Goal: Check status: Check status

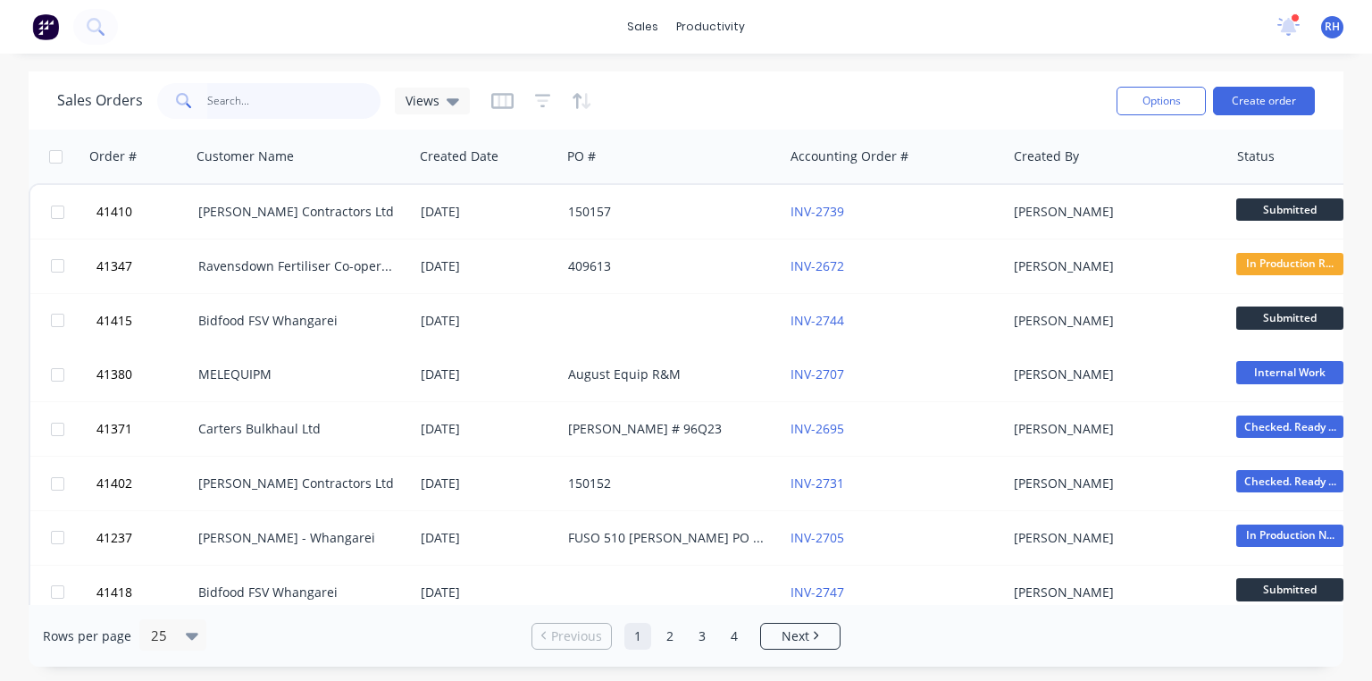
click at [281, 99] on input "text" at bounding box center [294, 101] width 174 height 36
type input "build"
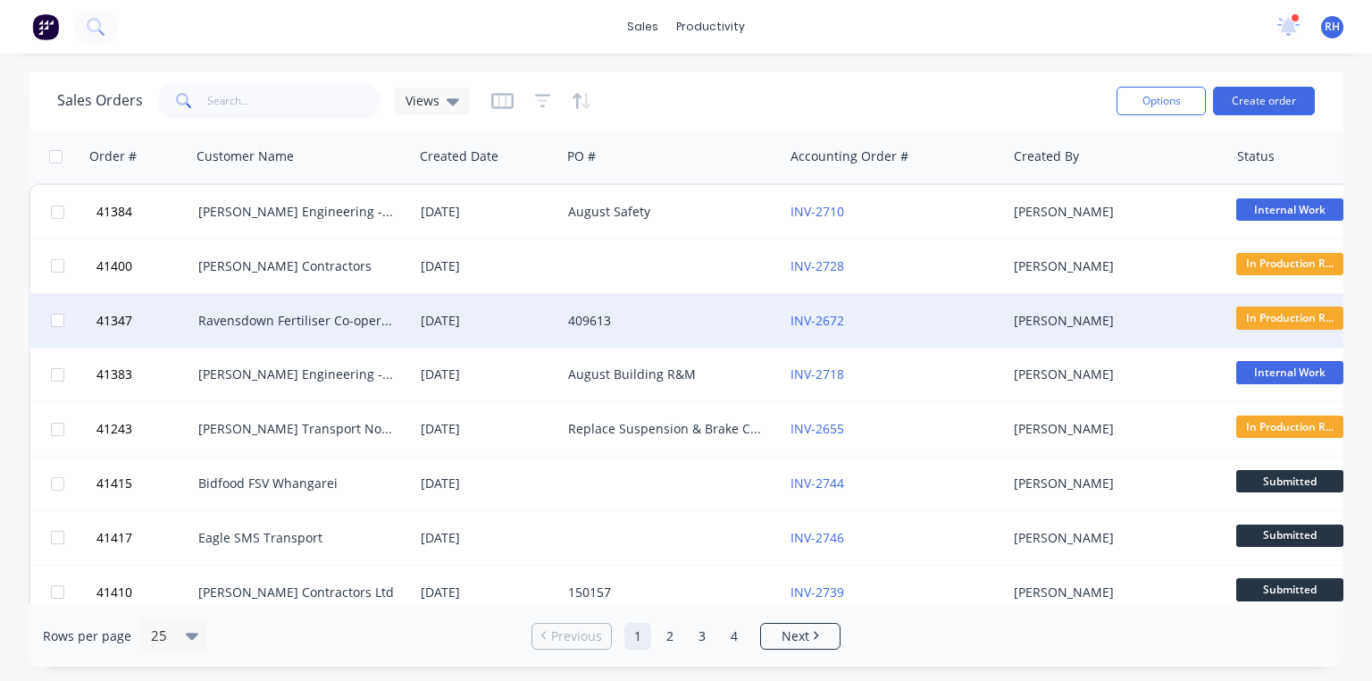
click at [354, 346] on div "Ravensdown Fertiliser Co-operative" at bounding box center [302, 321] width 222 height 54
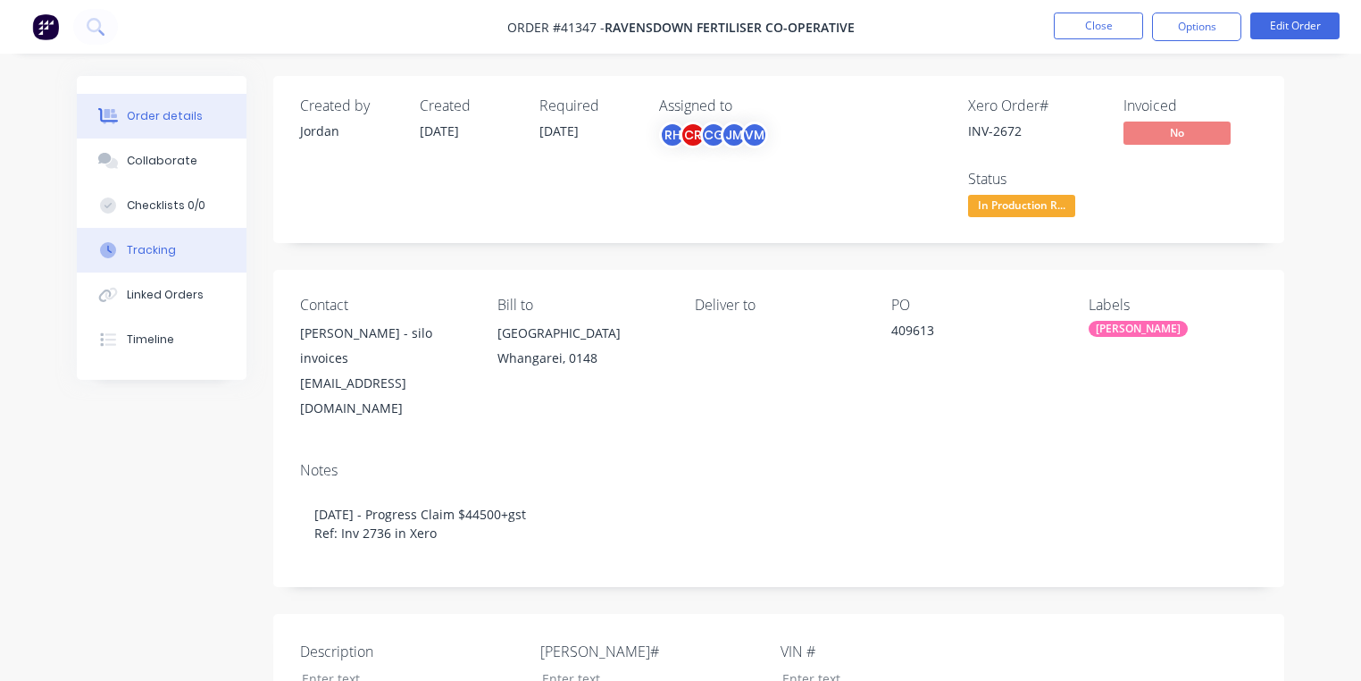
click at [191, 244] on button "Tracking" at bounding box center [162, 250] width 170 height 45
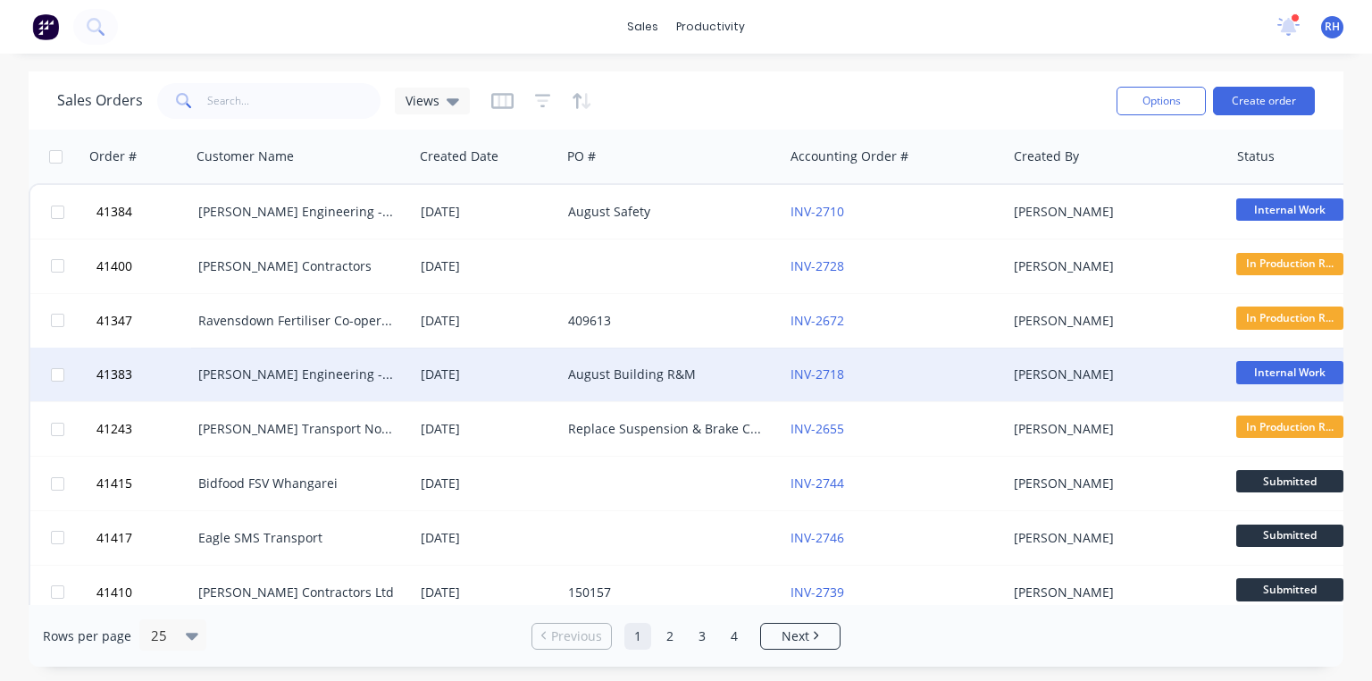
click at [341, 373] on div "[PERSON_NAME] Engineering - Building R M" at bounding box center [297, 374] width 198 height 18
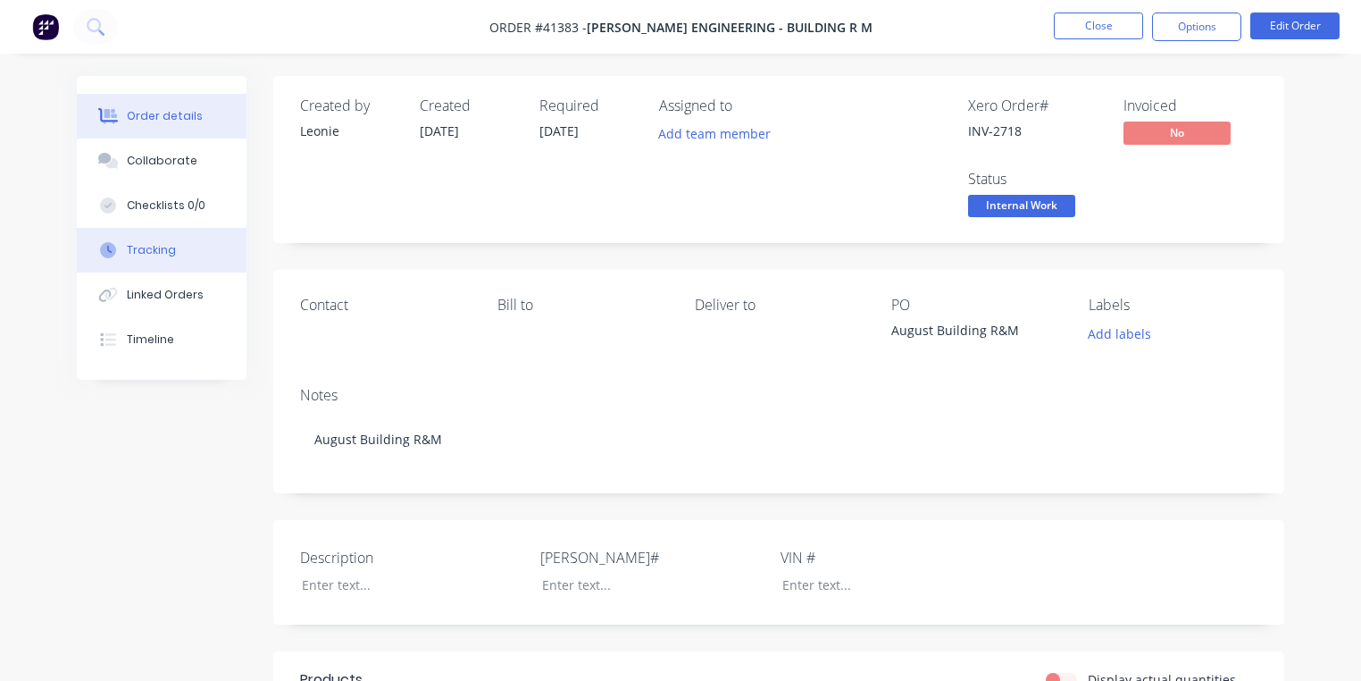
click at [161, 268] on button "Tracking" at bounding box center [162, 250] width 170 height 45
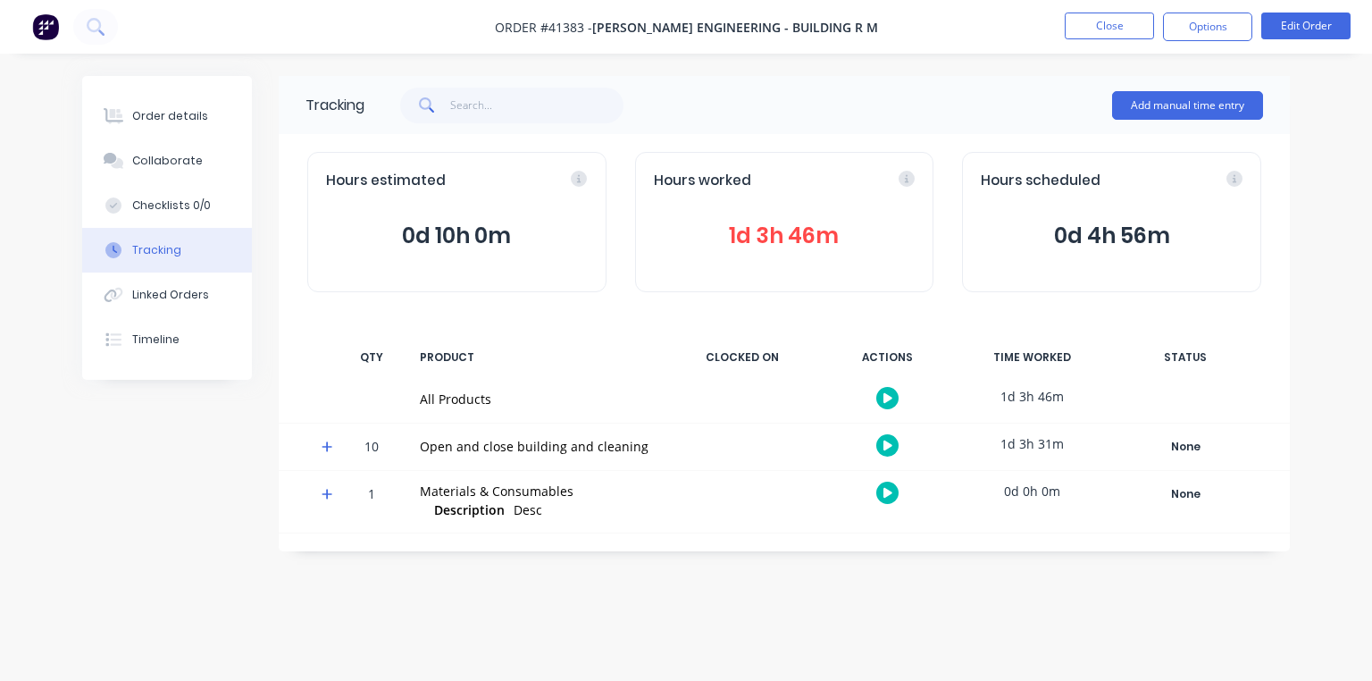
click at [339, 440] on span at bounding box center [331, 449] width 18 height 18
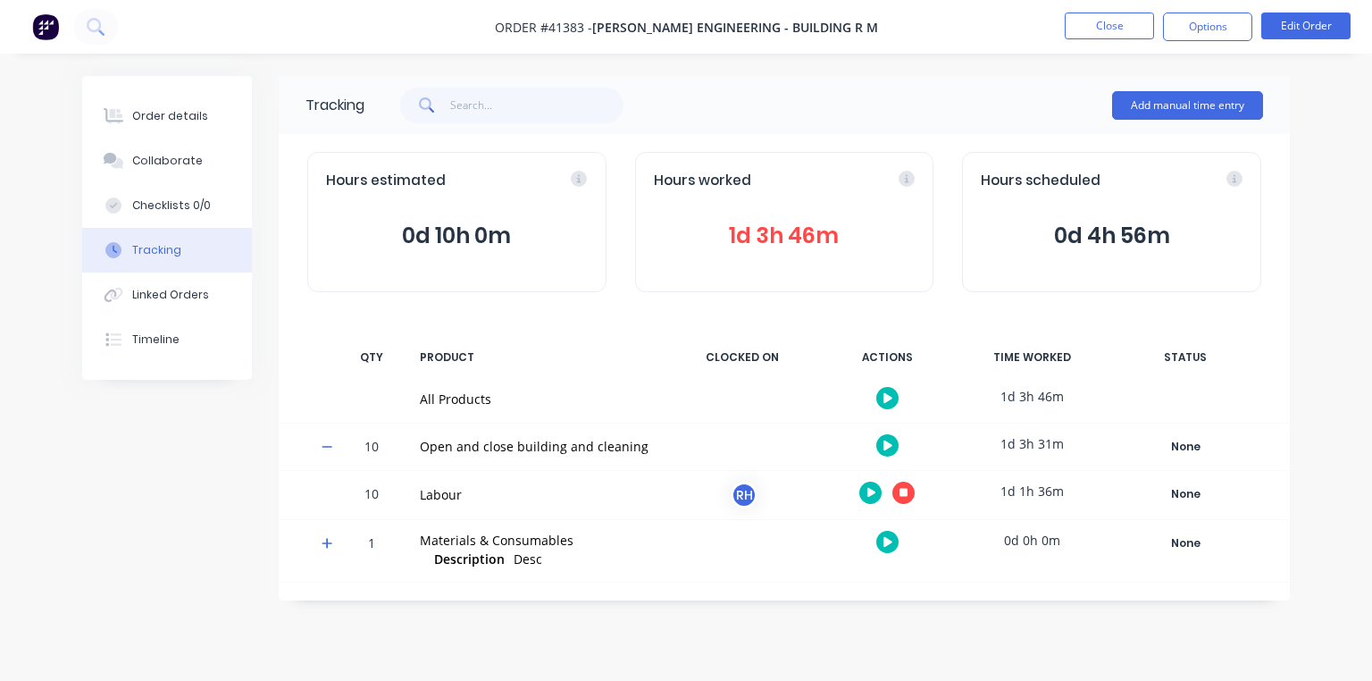
click at [906, 490] on icon at bounding box center [904, 492] width 9 height 9
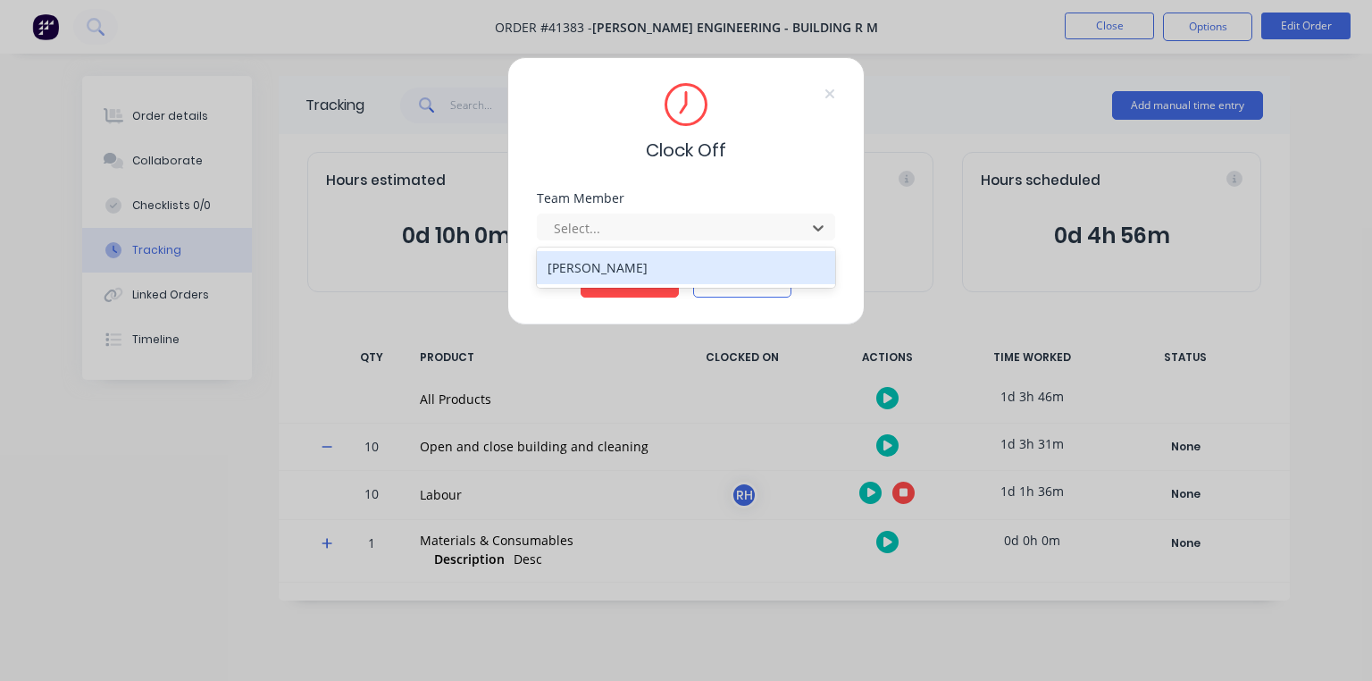
click at [722, 271] on div "[PERSON_NAME]" at bounding box center [686, 267] width 298 height 33
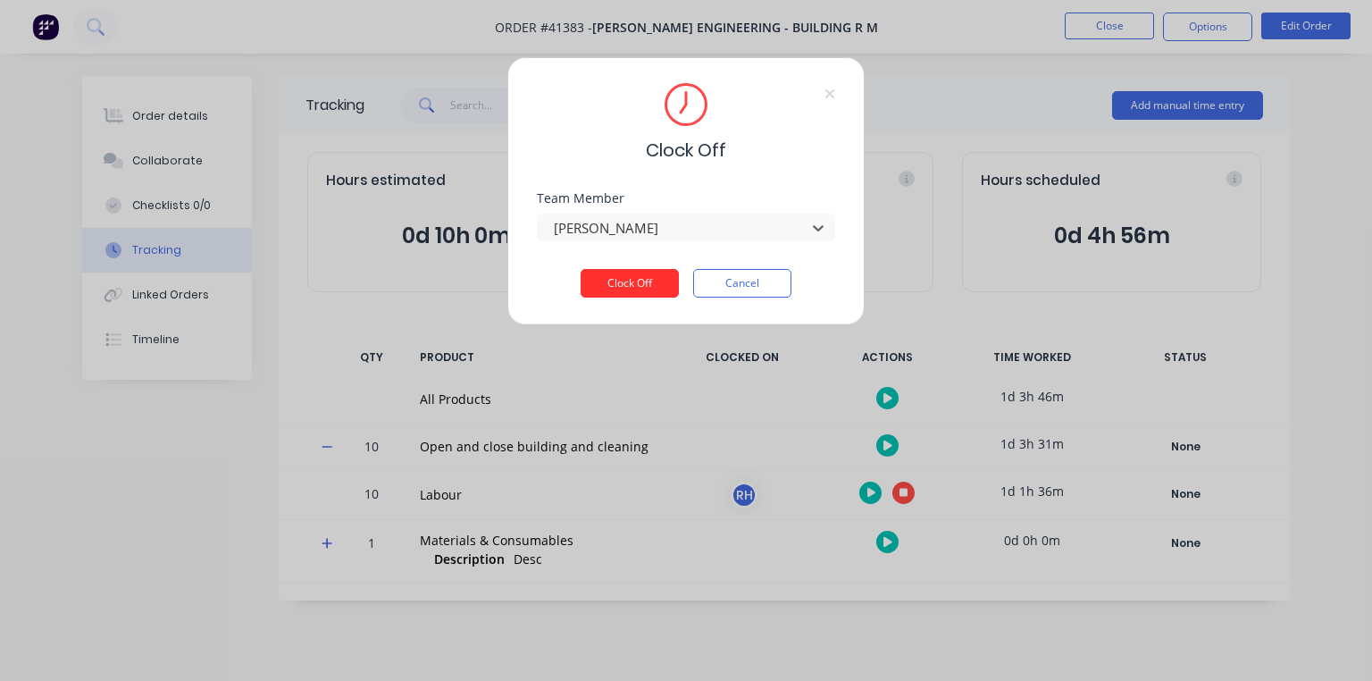
click at [636, 279] on button "Clock Off" at bounding box center [630, 283] width 98 height 29
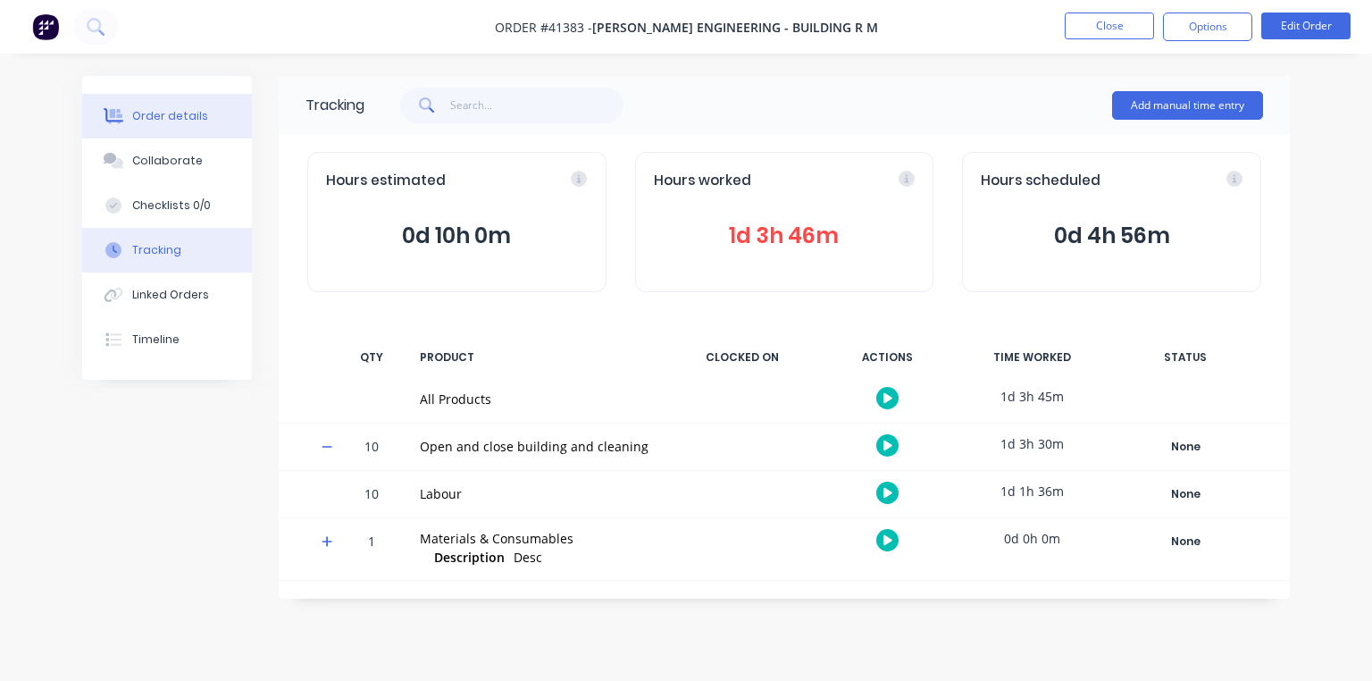
click at [175, 117] on div "Order details" at bounding box center [170, 116] width 76 height 16
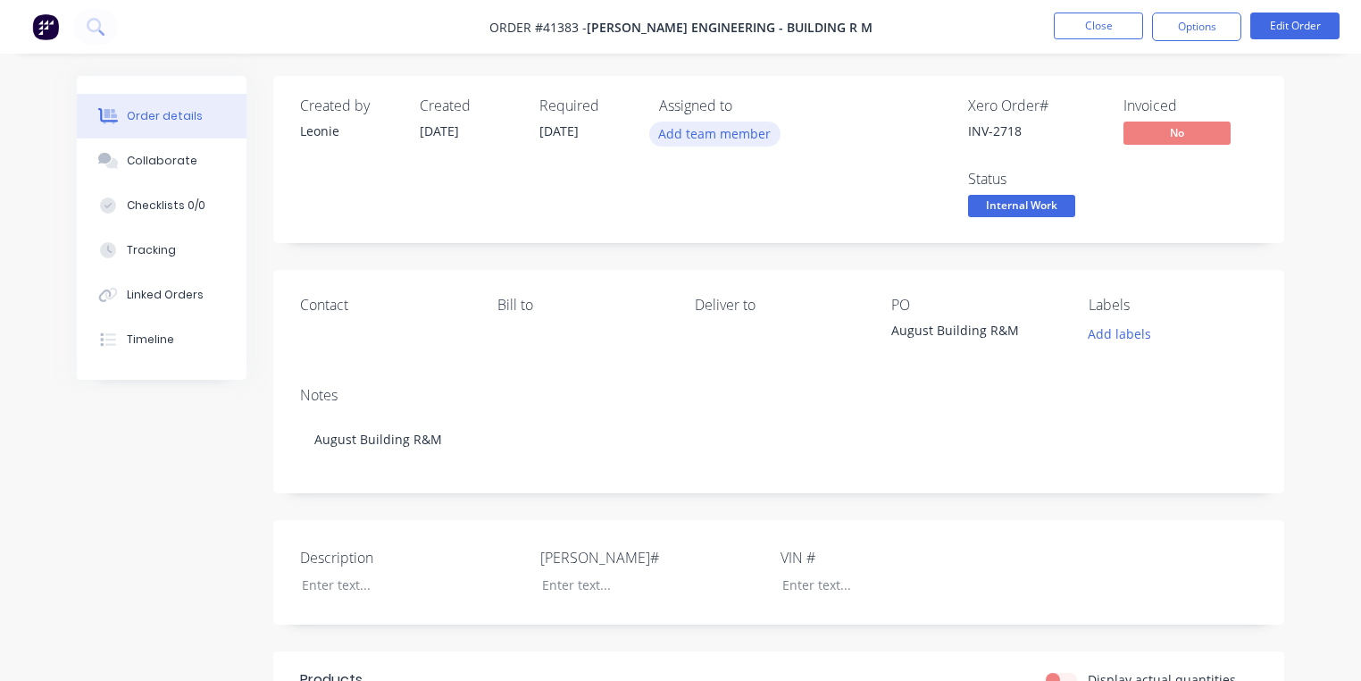
click at [752, 138] on button "Add team member" at bounding box center [714, 133] width 131 height 24
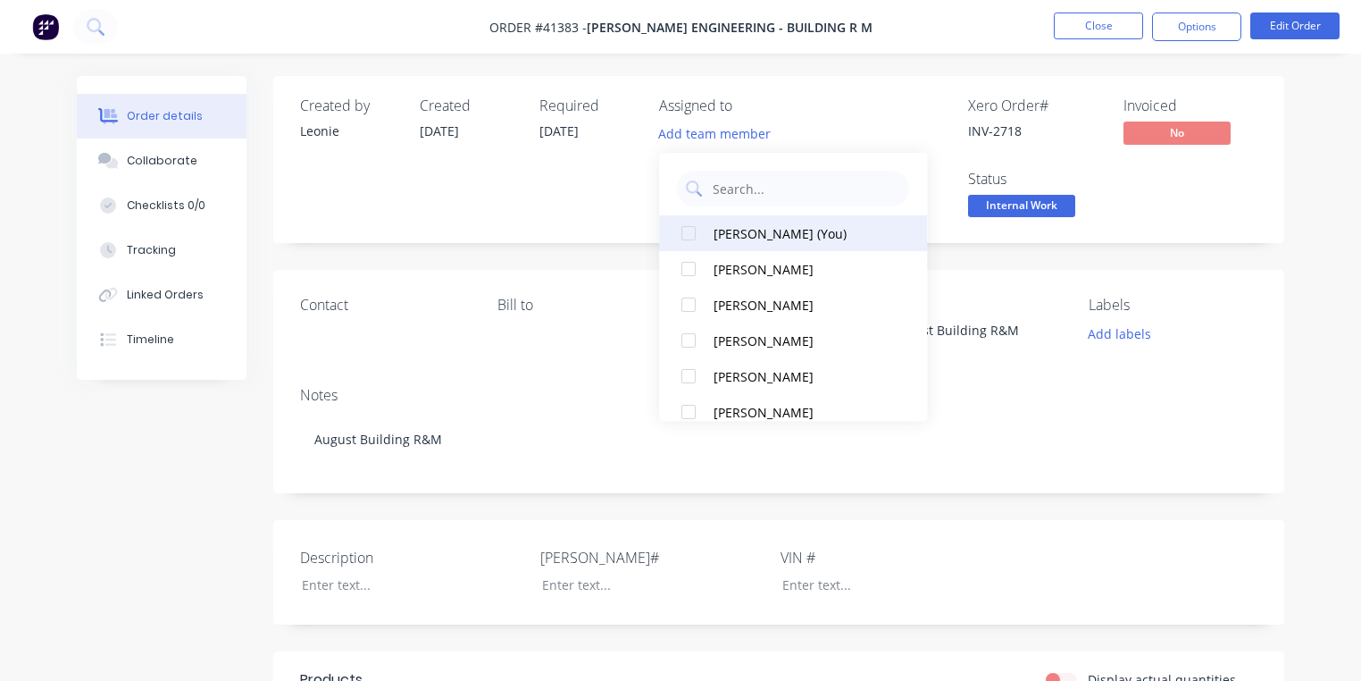
click at [686, 228] on div at bounding box center [689, 233] width 36 height 36
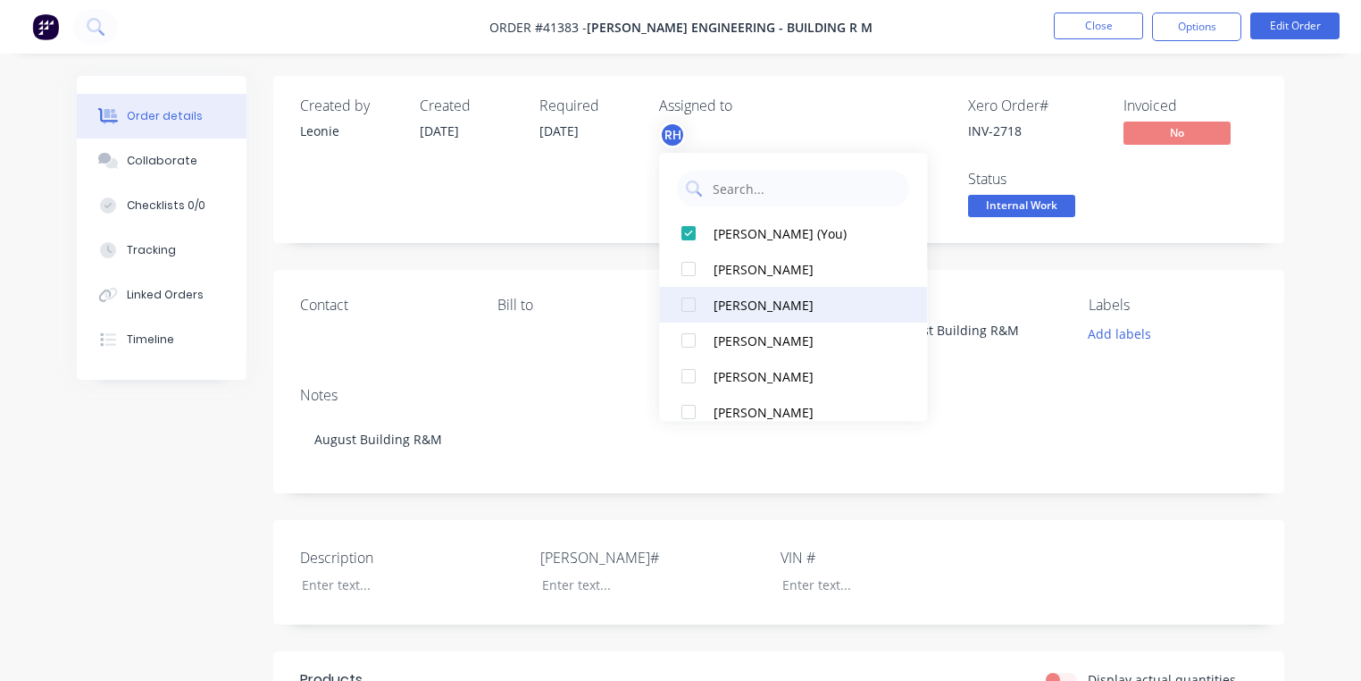
click at [685, 313] on div at bounding box center [689, 305] width 36 height 36
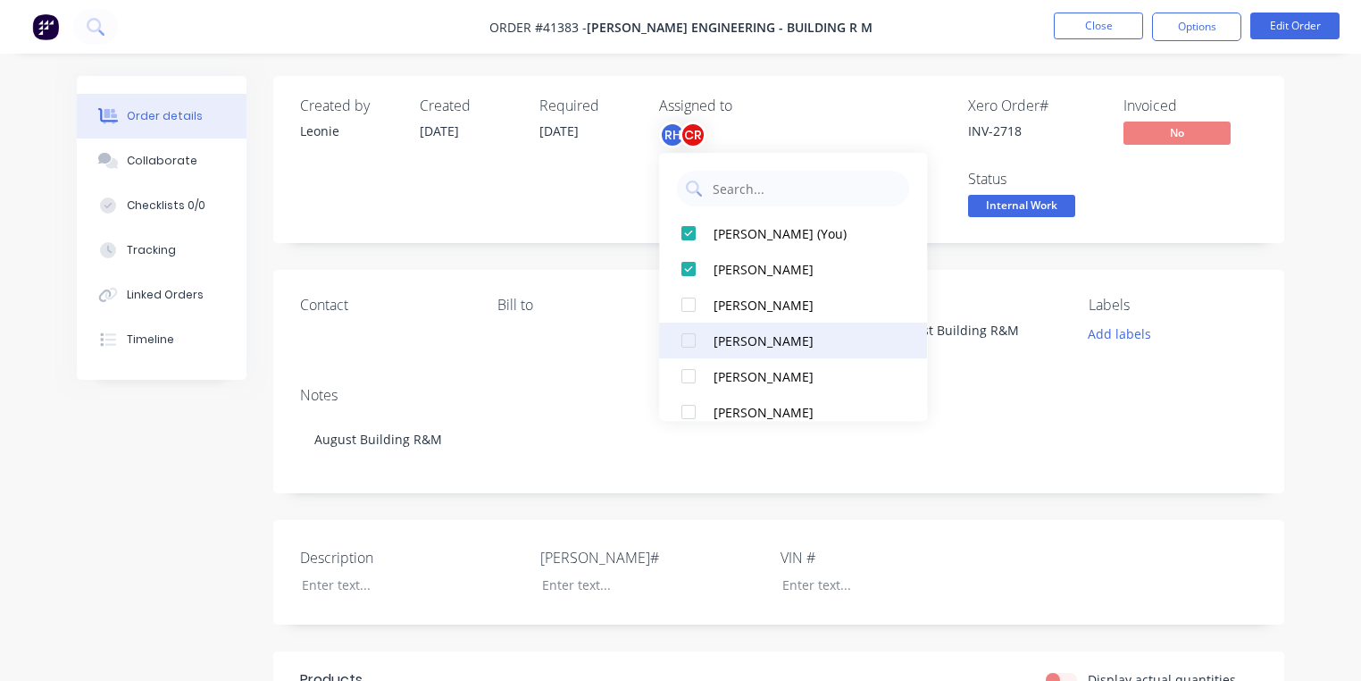
click at [687, 340] on div at bounding box center [689, 340] width 36 height 36
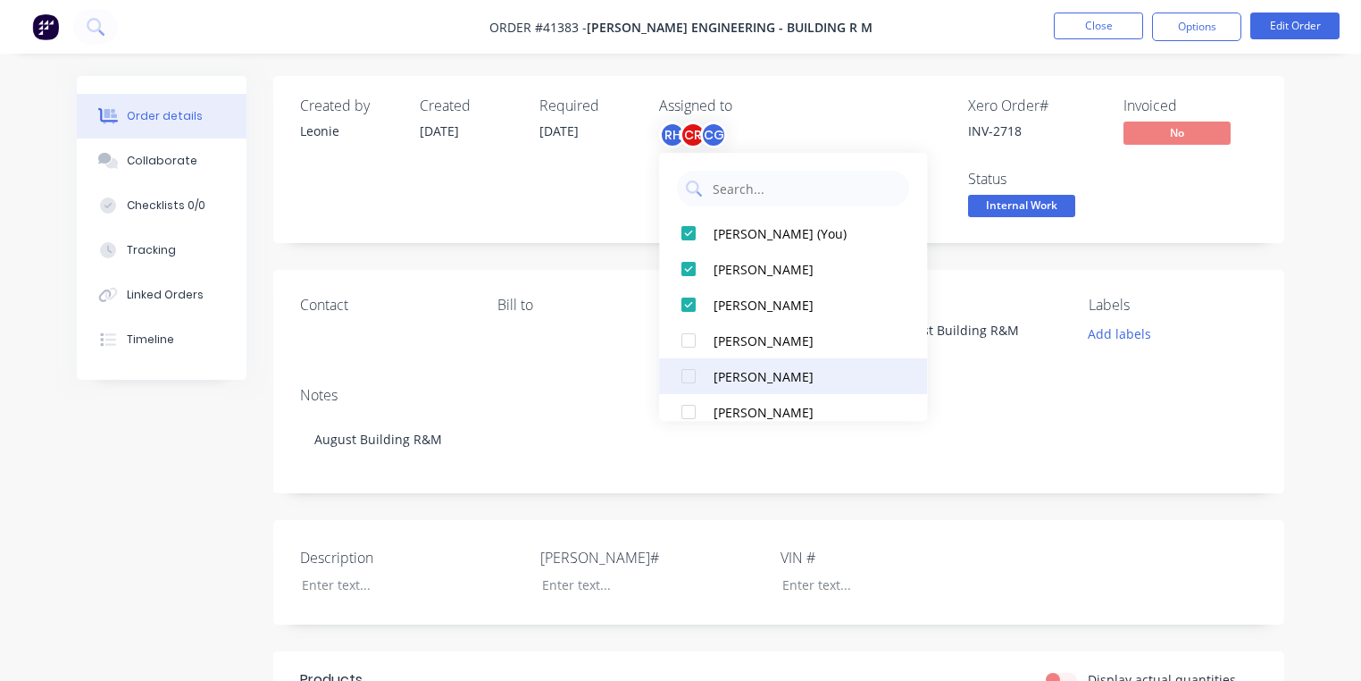
click at [689, 368] on div at bounding box center [689, 376] width 36 height 36
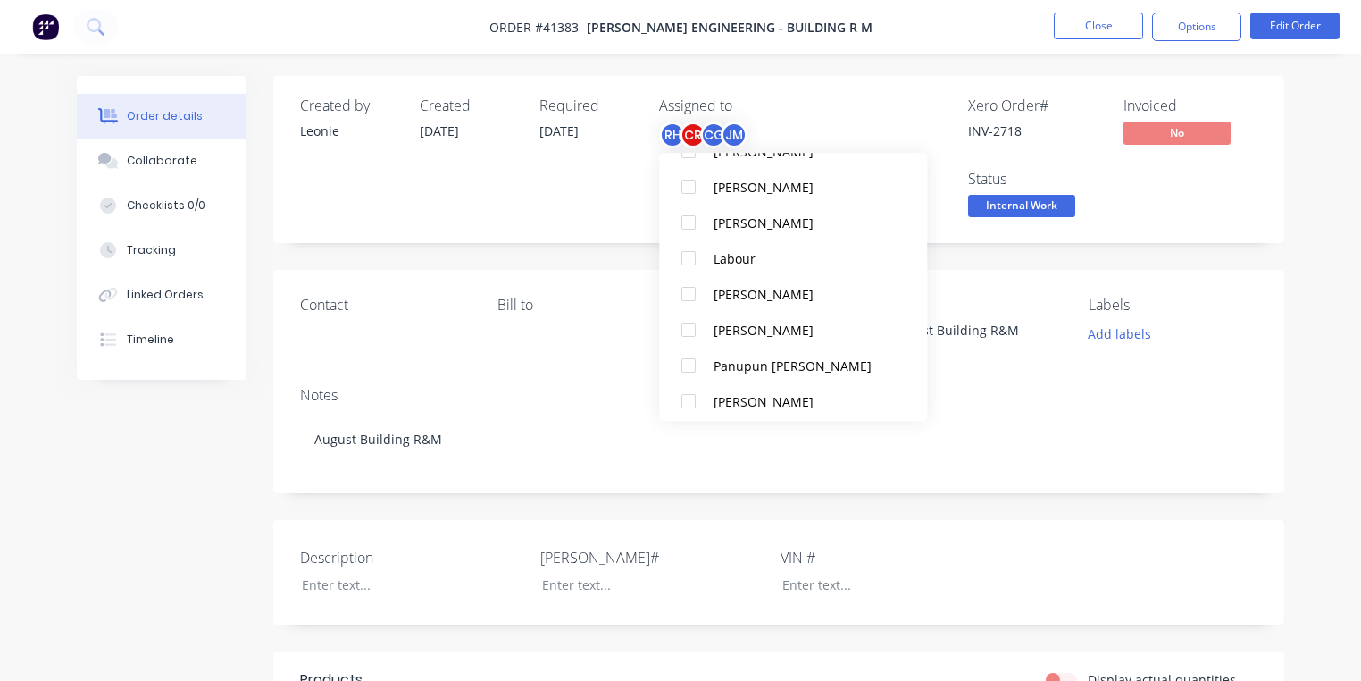
scroll to position [225, 0]
click at [694, 398] on div at bounding box center [689, 401] width 36 height 36
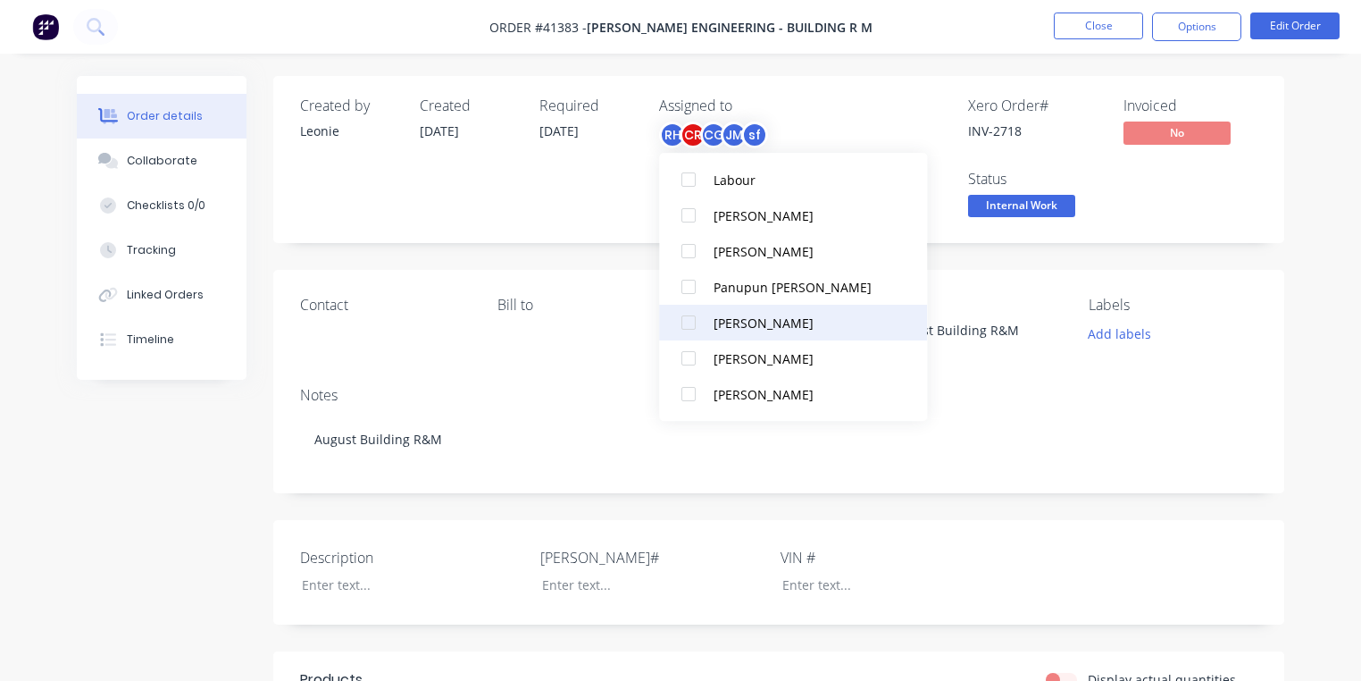
click at [691, 318] on div at bounding box center [689, 323] width 36 height 36
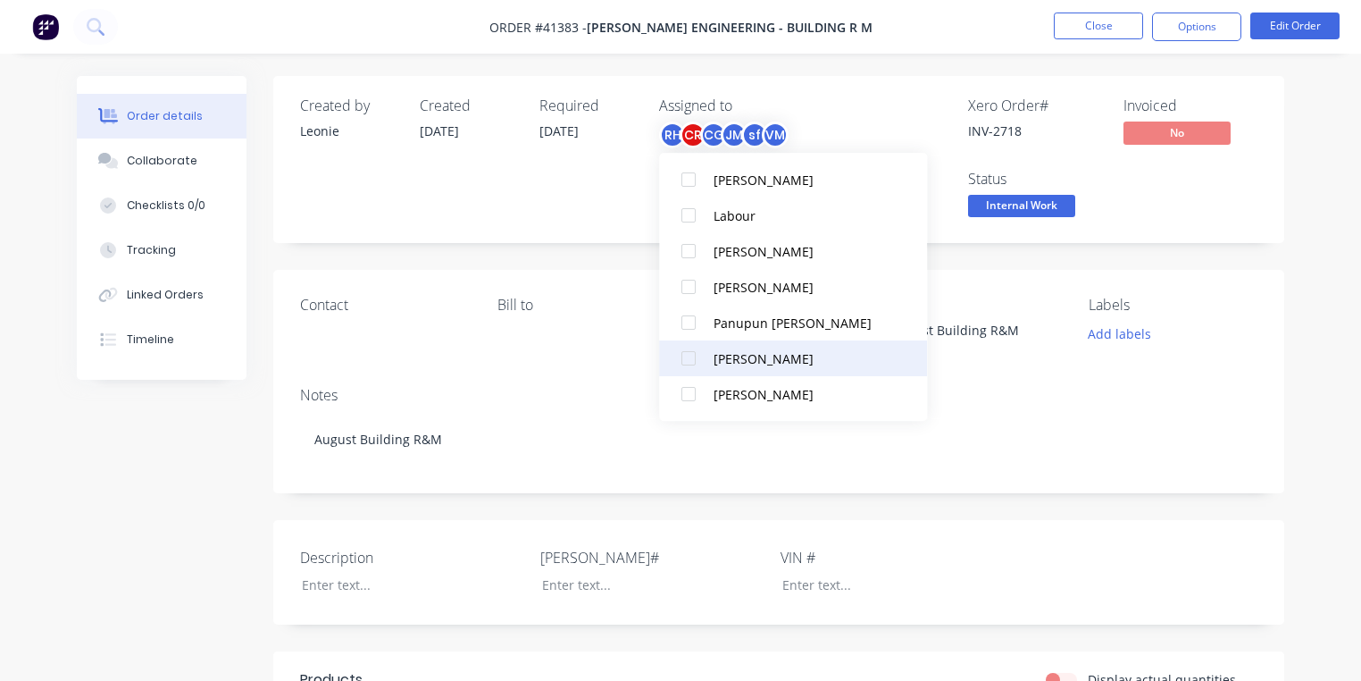
click at [693, 356] on div at bounding box center [689, 358] width 36 height 36
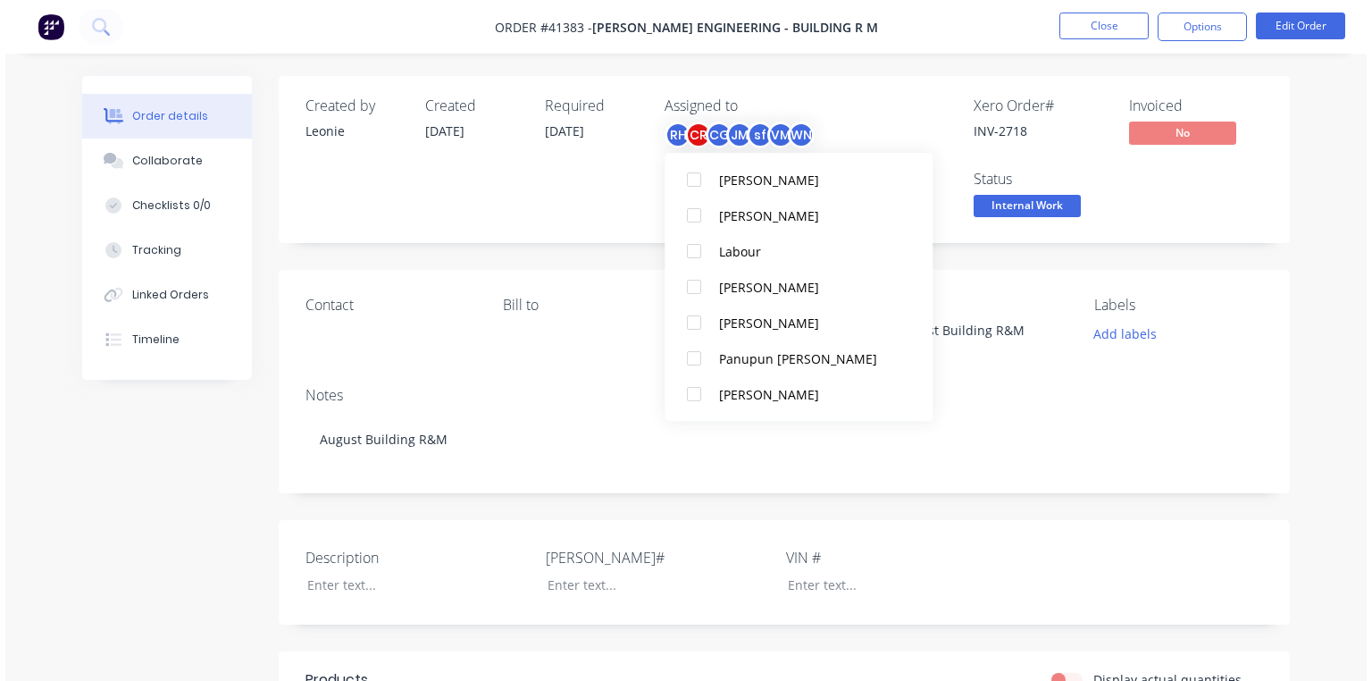
scroll to position [89, 0]
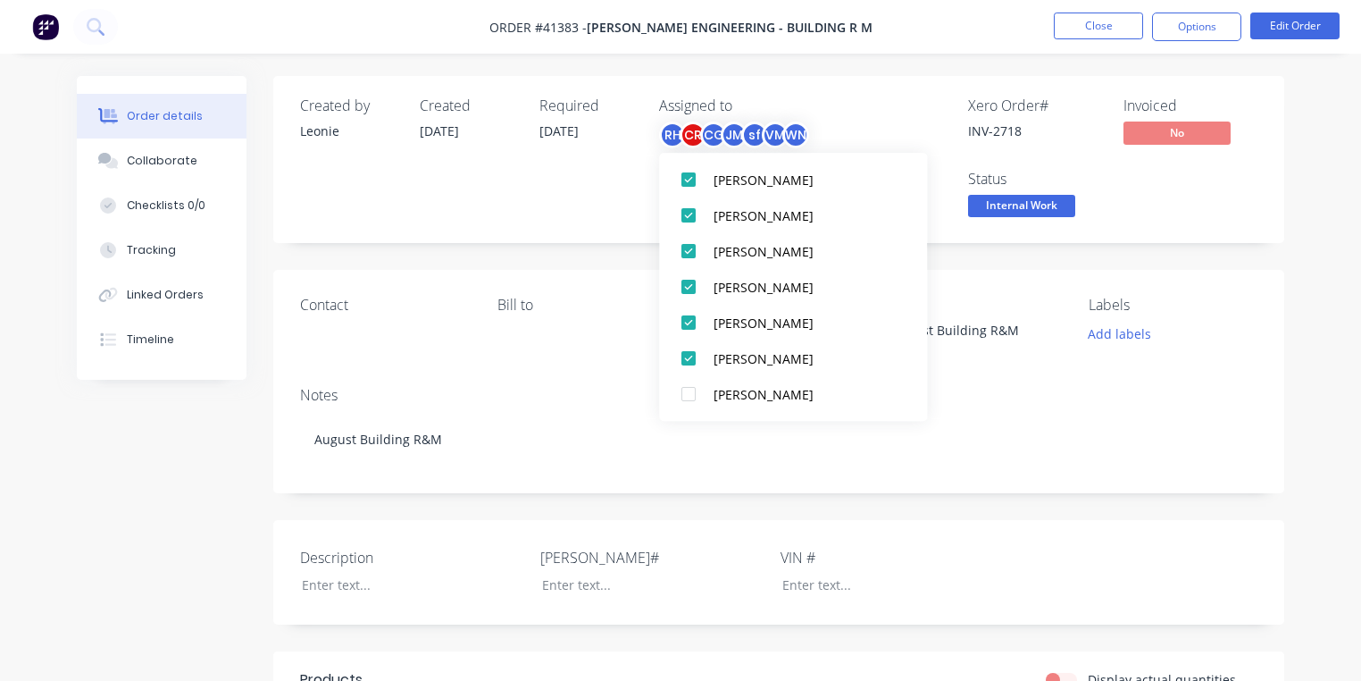
click at [565, 200] on div "Required [DATE]" at bounding box center [589, 159] width 98 height 124
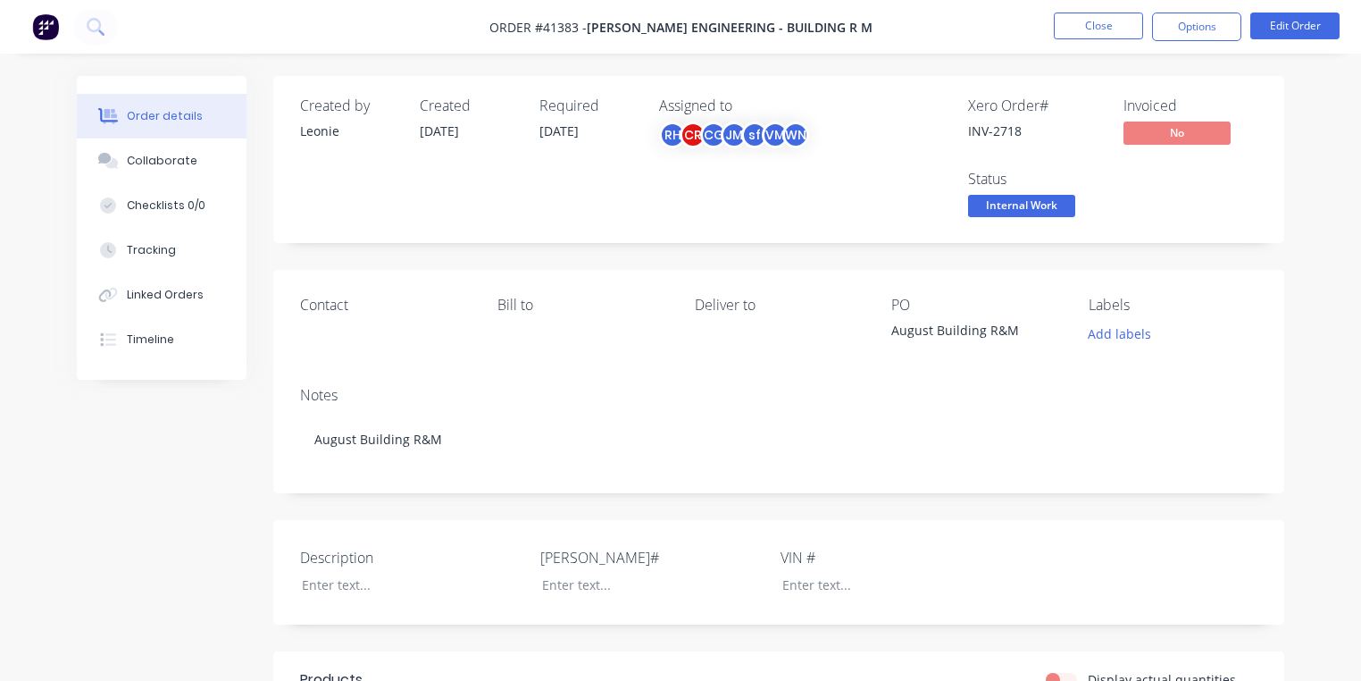
click at [43, 27] on img at bounding box center [45, 26] width 27 height 27
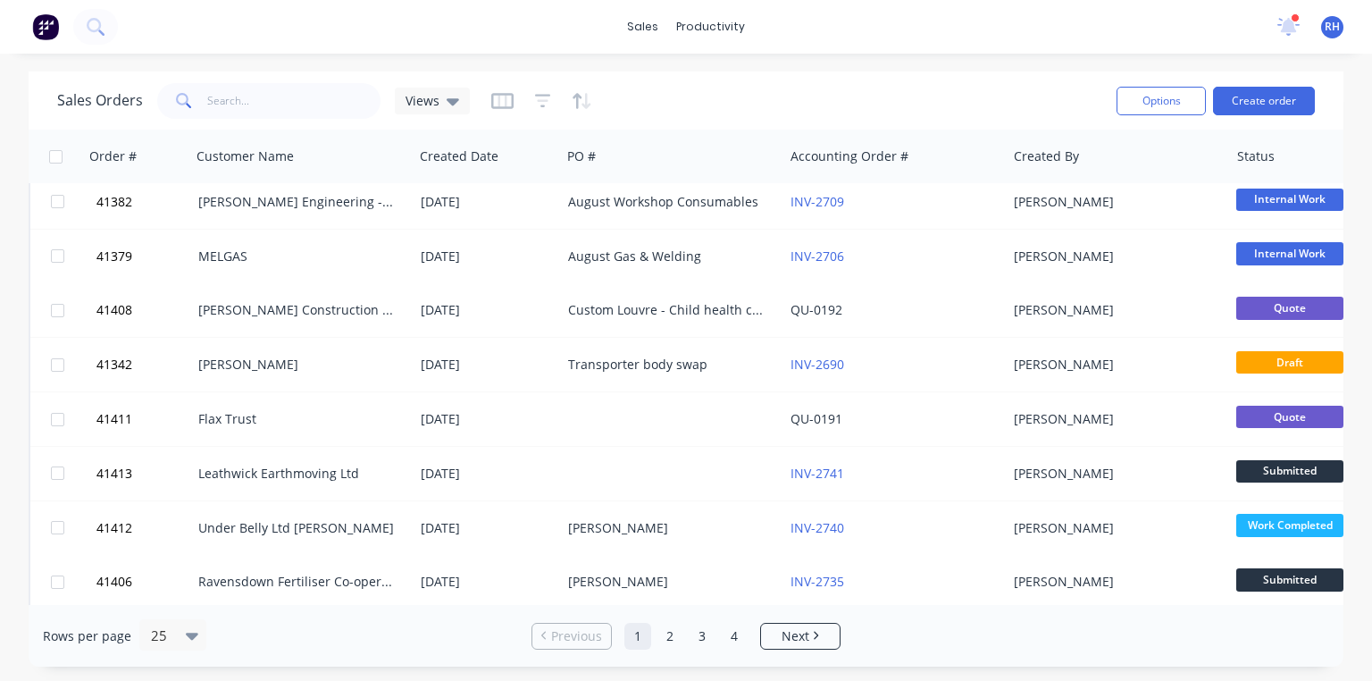
scroll to position [880, 0]
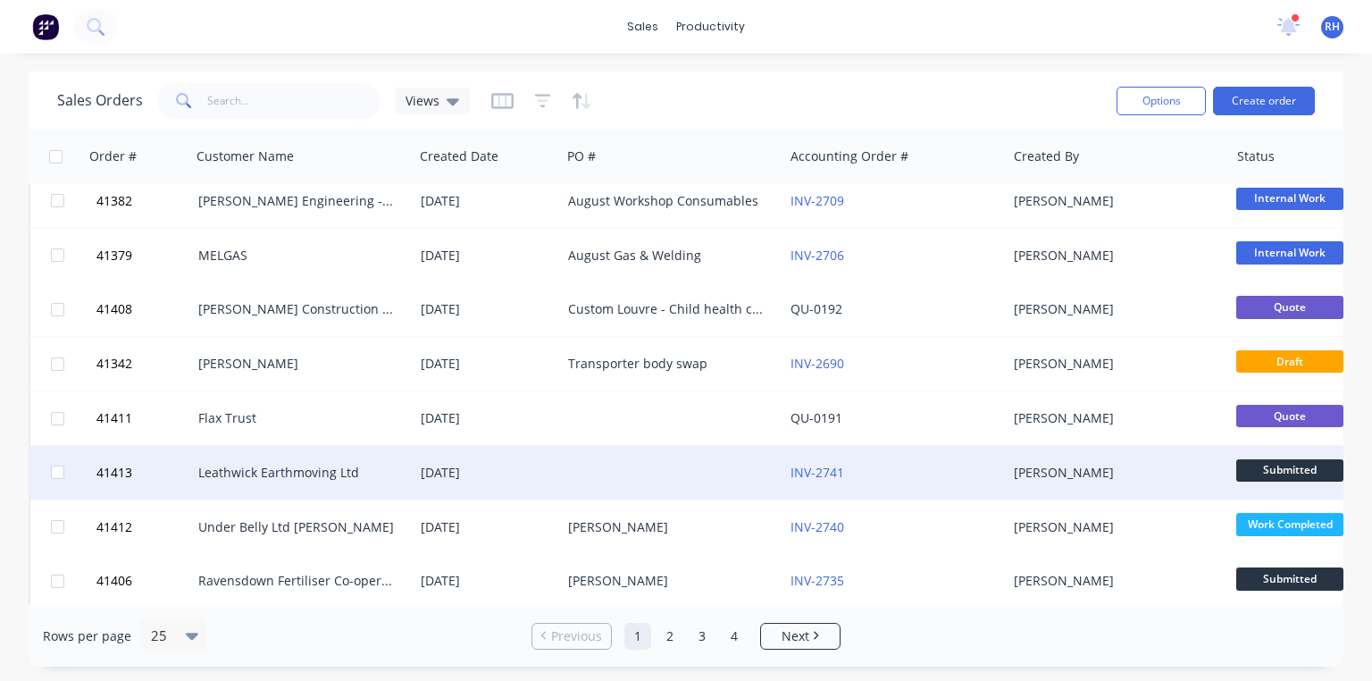
click at [356, 468] on div "Leathwick Earthmoving Ltd" at bounding box center [297, 473] width 198 height 18
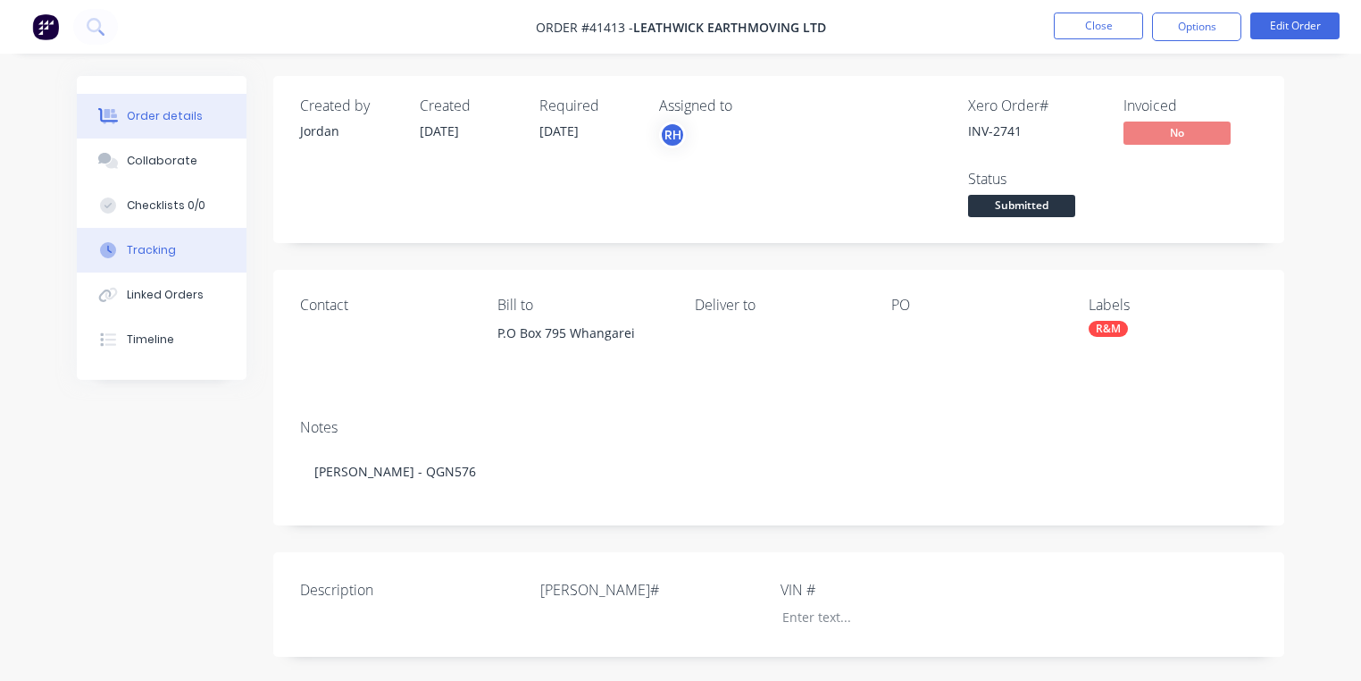
click at [168, 248] on div "Tracking" at bounding box center [151, 250] width 49 height 16
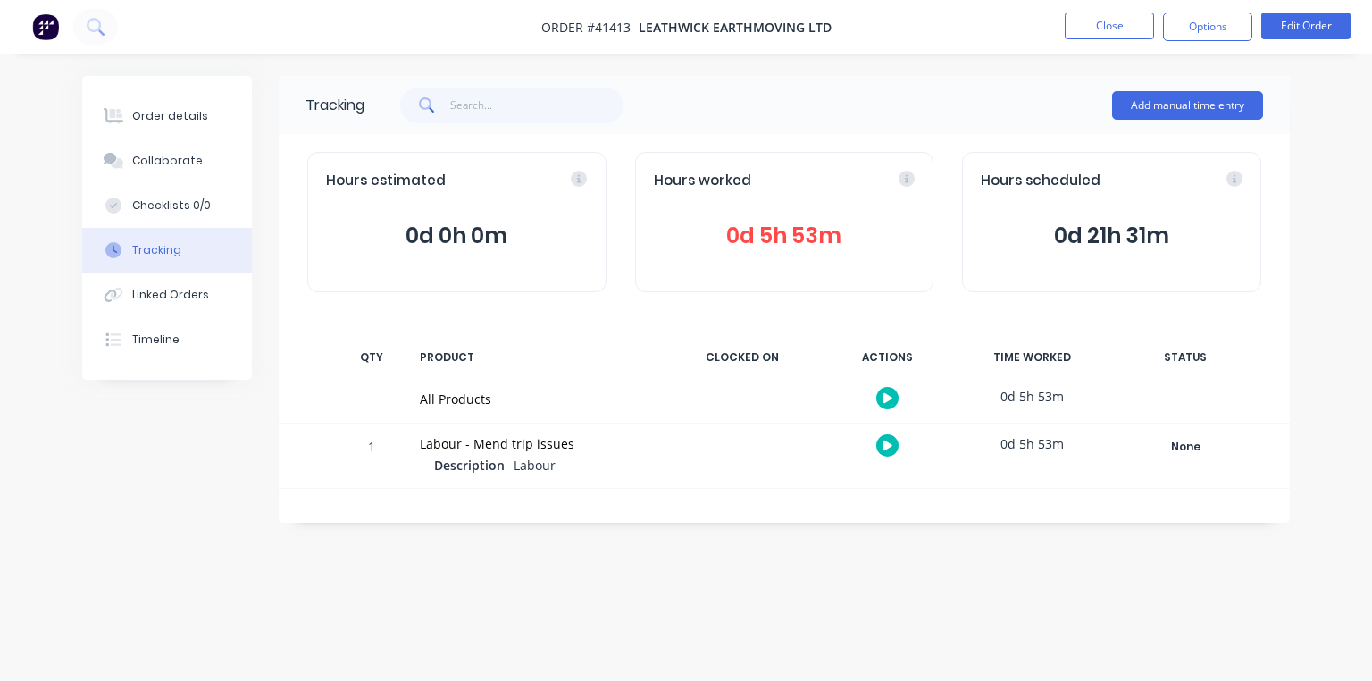
click at [887, 445] on icon at bounding box center [887, 445] width 9 height 10
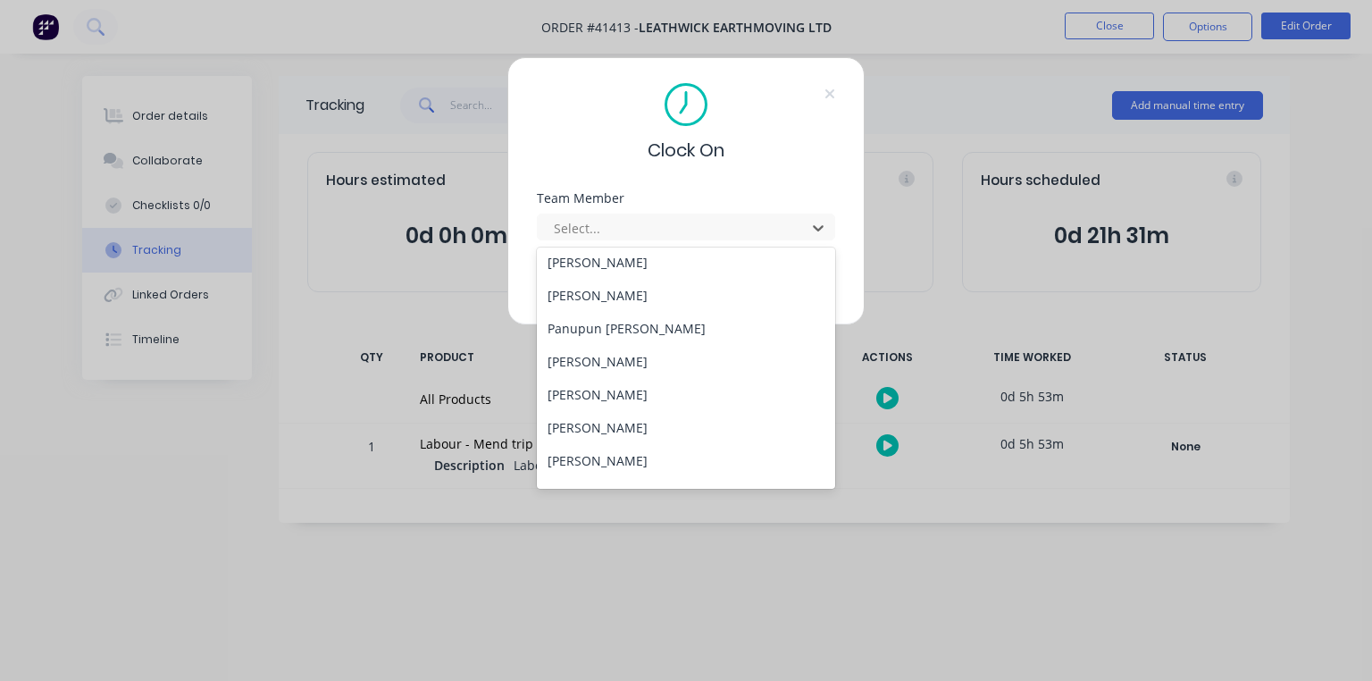
scroll to position [261, 0]
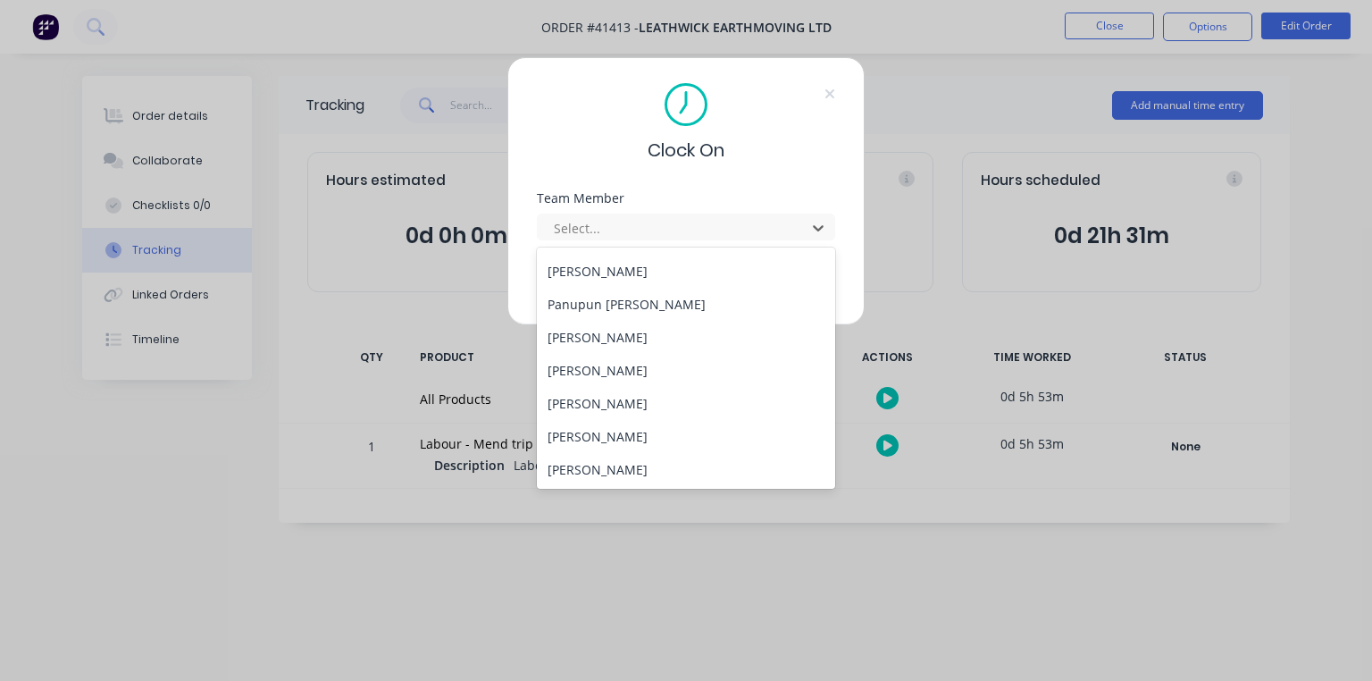
click at [632, 332] on div "[PERSON_NAME]" at bounding box center [686, 337] width 298 height 33
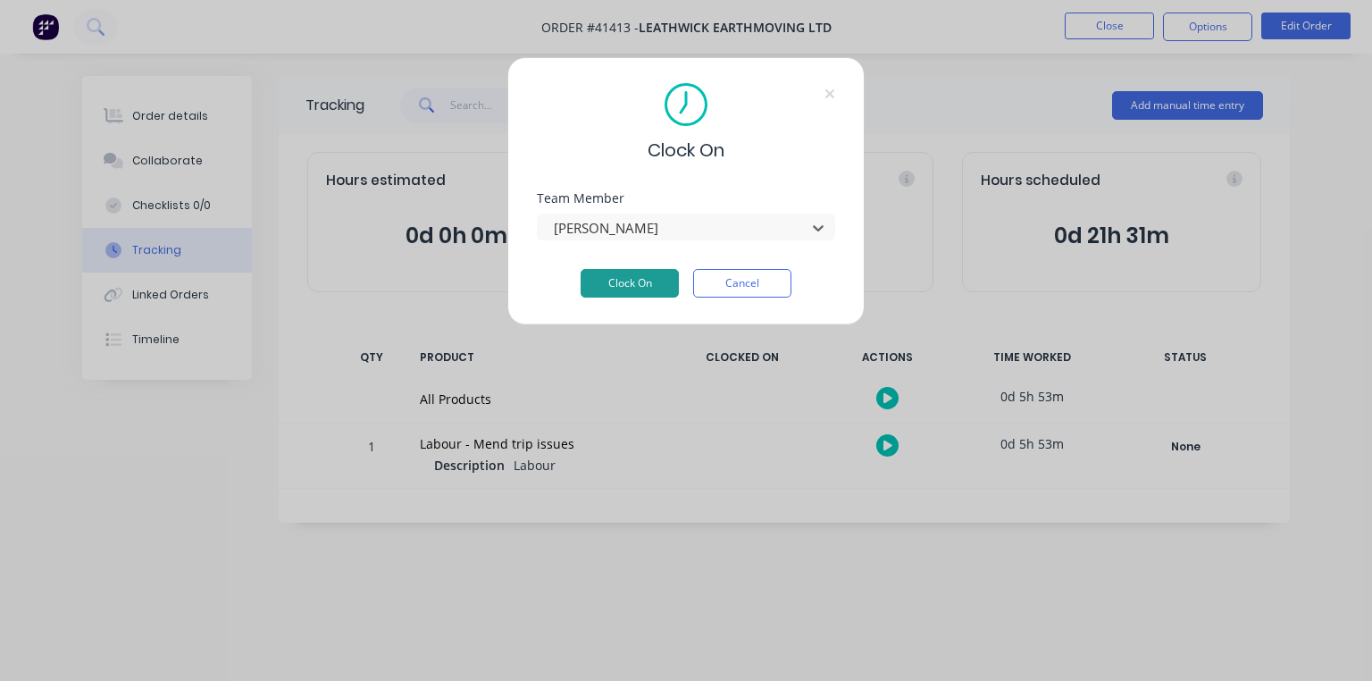
click at [641, 277] on button "Clock On" at bounding box center [630, 283] width 98 height 29
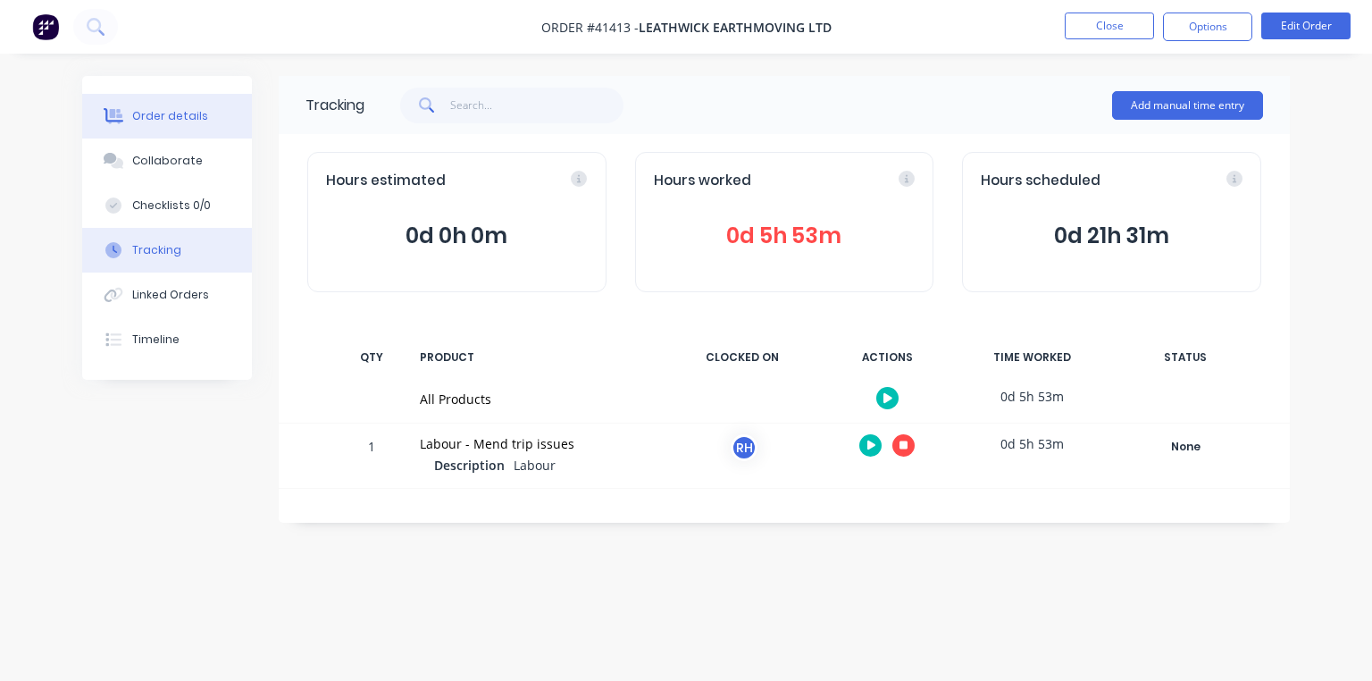
click at [170, 120] on div "Order details" at bounding box center [170, 116] width 76 height 16
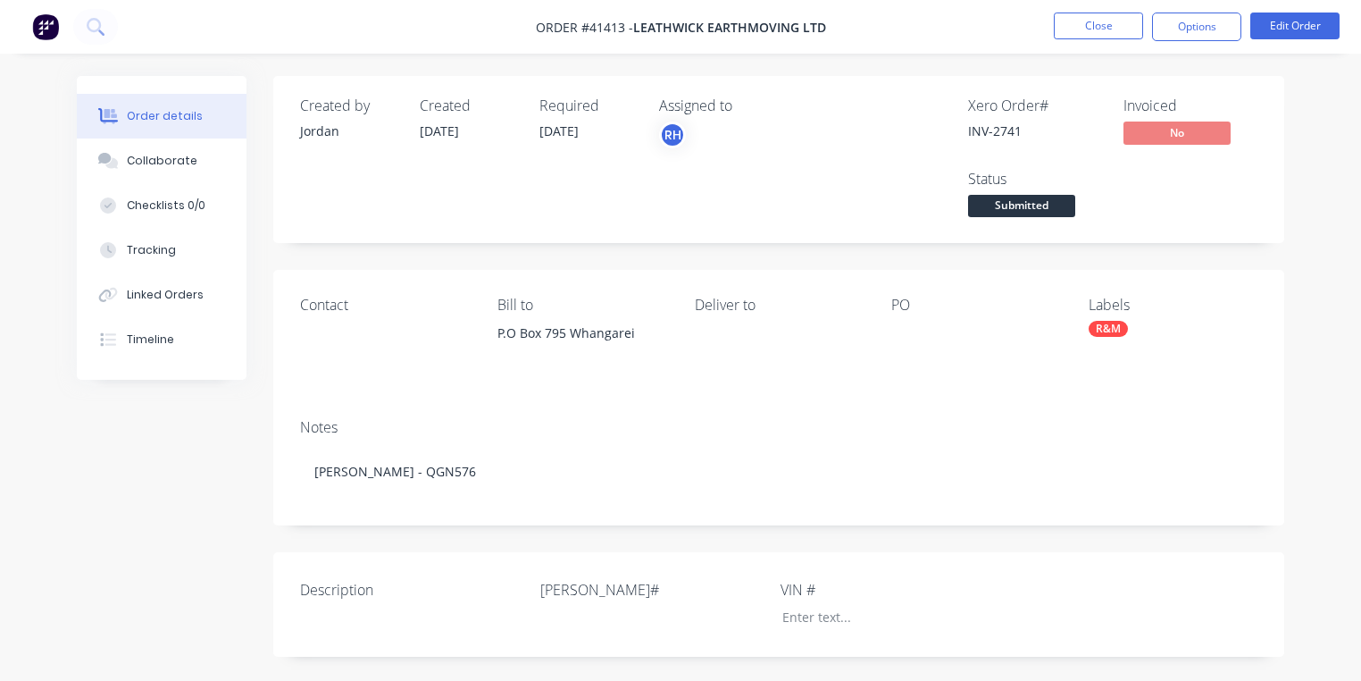
click at [52, 31] on img at bounding box center [45, 26] width 27 height 27
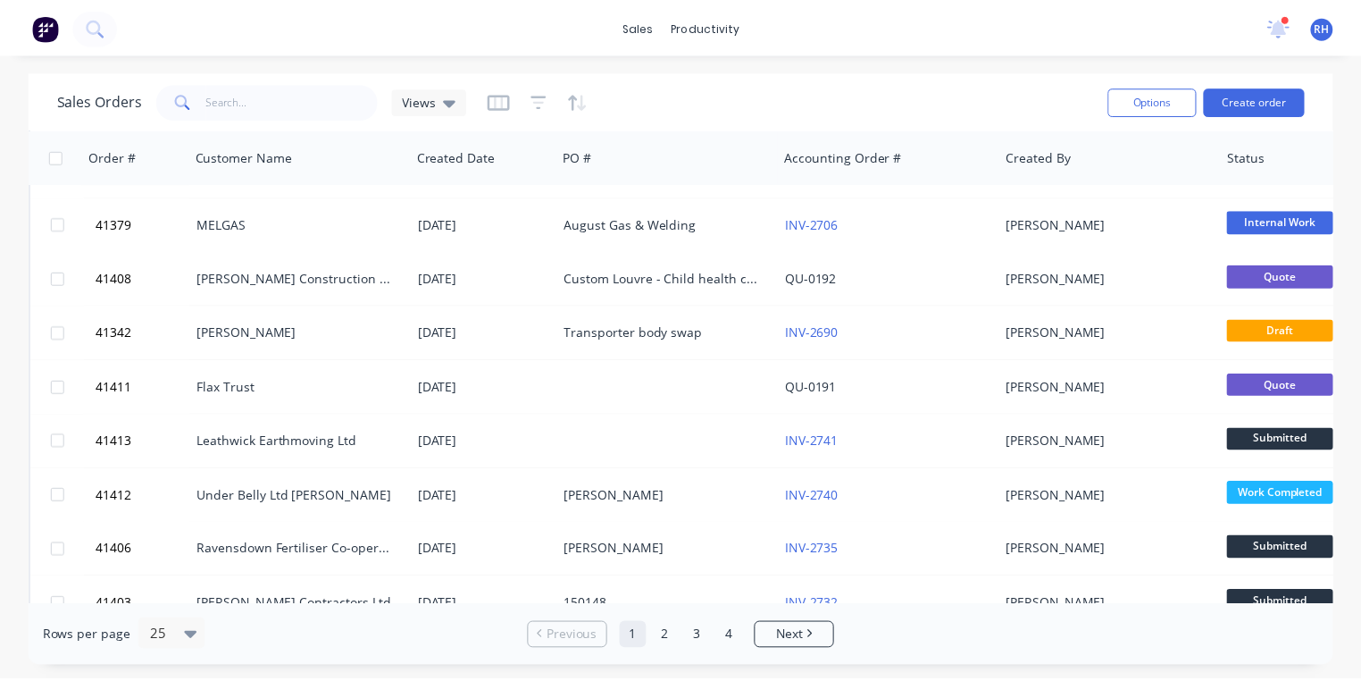
scroll to position [943, 0]
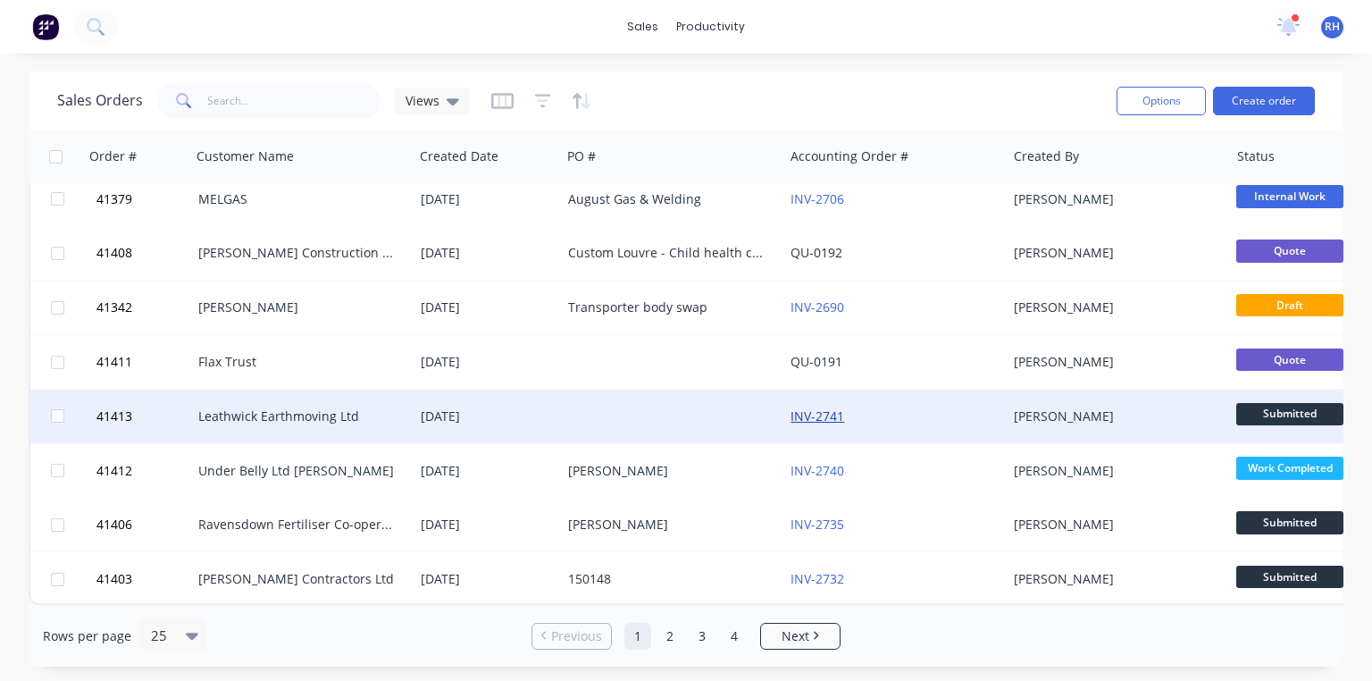
click at [827, 414] on link "INV-2741" at bounding box center [818, 415] width 54 height 17
